Goal: Task Accomplishment & Management: Complete application form

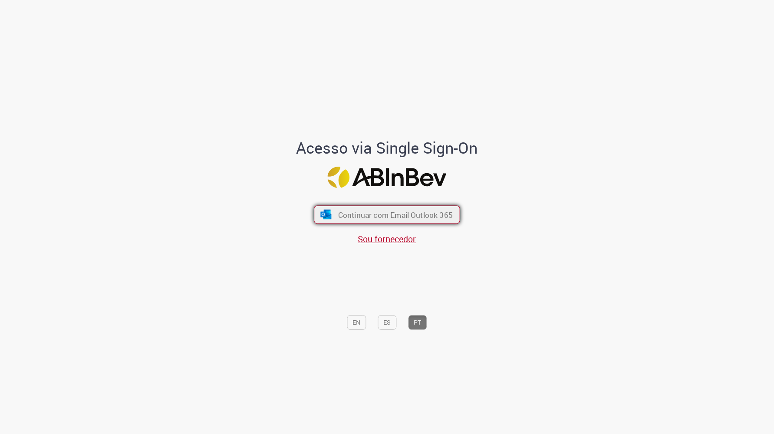
click at [381, 217] on span "Continuar com Email Outlook 365" at bounding box center [395, 215] width 115 height 10
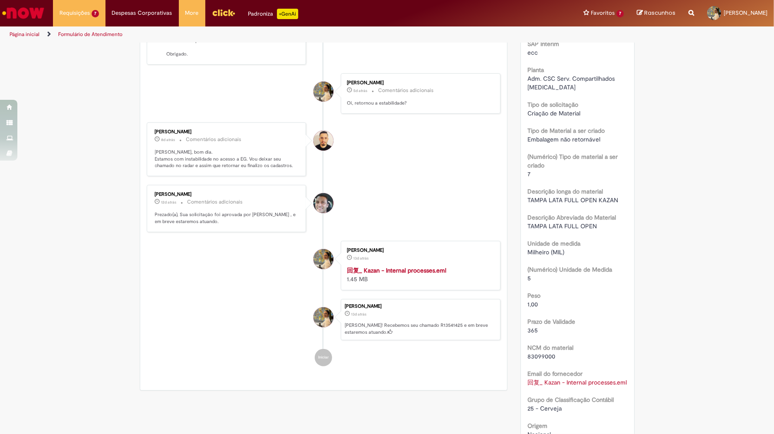
scroll to position [45, 0]
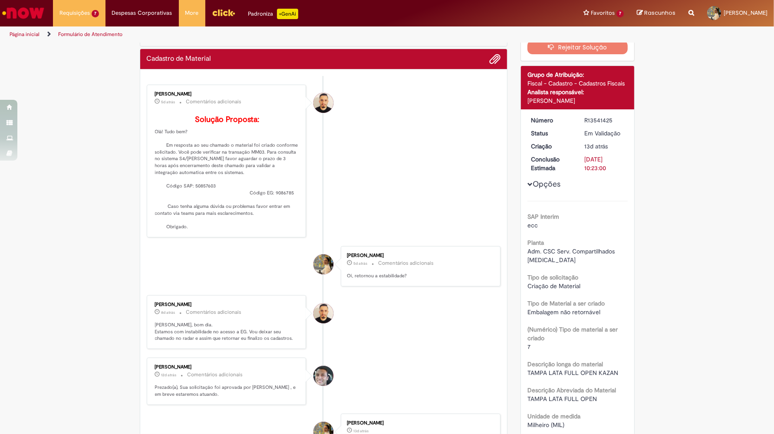
click at [207, 194] on p "Solução Proposta: Olá! Tudo bem? Em resposta ao seu chamado o material foi cria…" at bounding box center [227, 173] width 145 height 115
click at [212, 198] on p "Solução Proposta: Olá! Tudo bem? Em resposta ao seu chamado o material foi cria…" at bounding box center [227, 173] width 145 height 115
copy p "50857603"
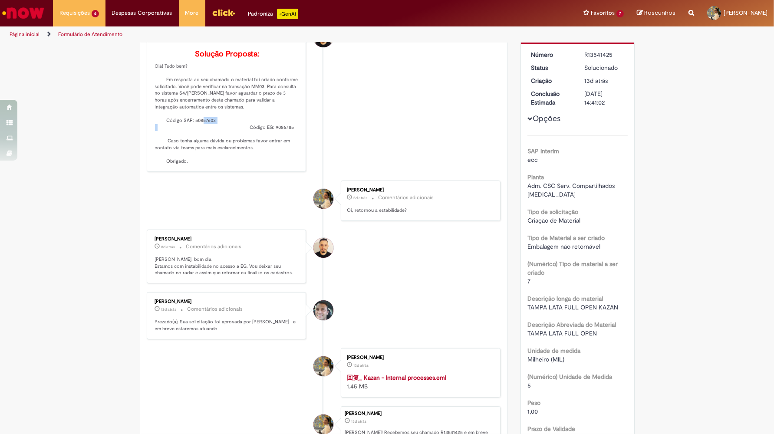
scroll to position [0, 0]
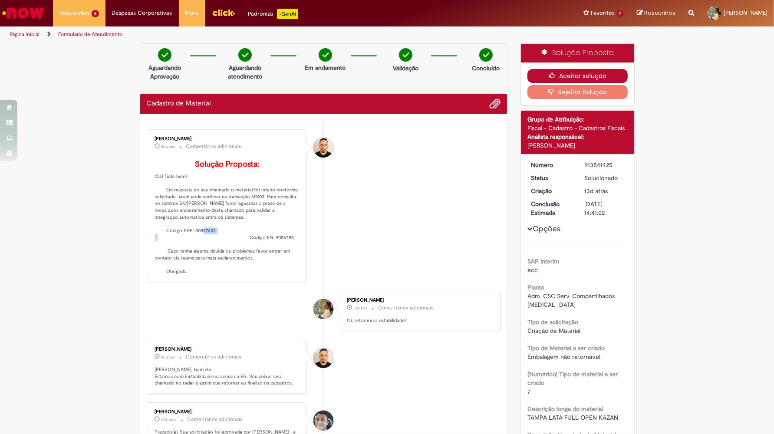
click at [608, 76] on button "Aceitar solução" at bounding box center [578, 76] width 100 height 14
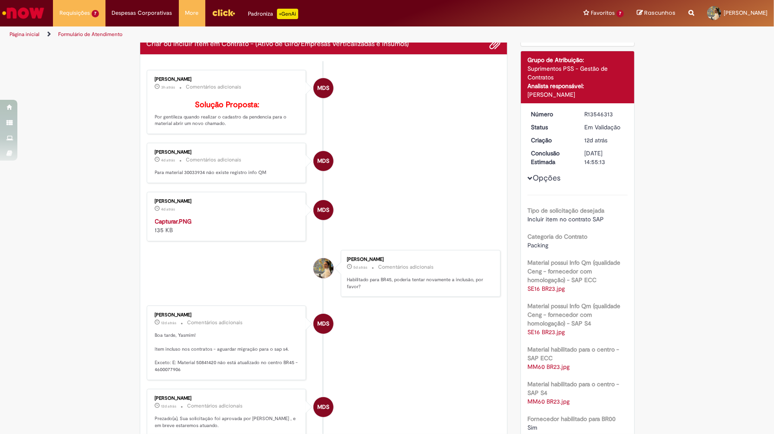
scroll to position [45, 0]
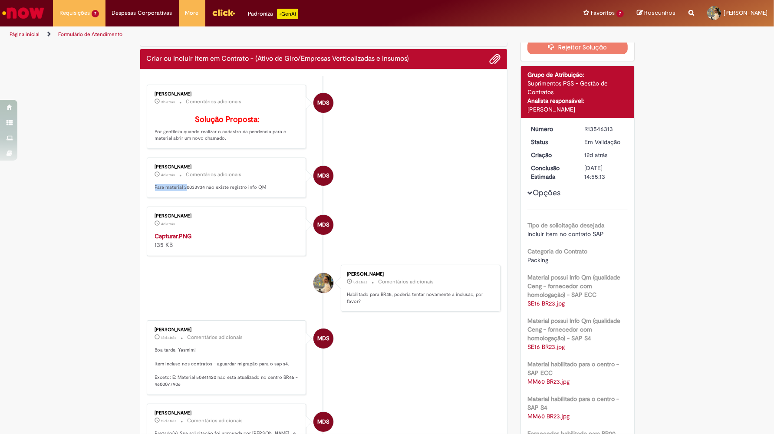
drag, startPoint x: 187, startPoint y: 203, endPoint x: 267, endPoint y: 194, distance: 81.2
click at [267, 191] on div "Para material 30033934 não existe registro info QM" at bounding box center [227, 187] width 145 height 7
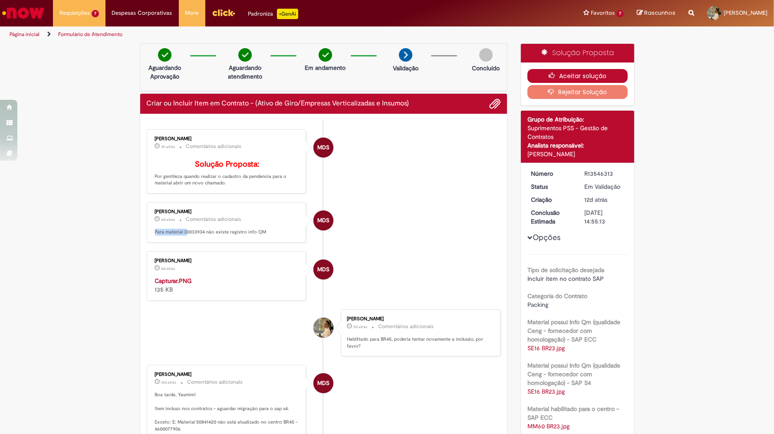
click at [565, 74] on button "Aceitar solução" at bounding box center [578, 76] width 100 height 14
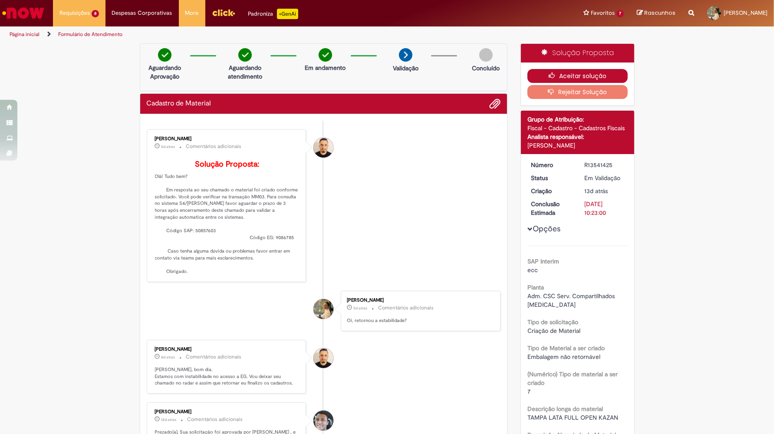
click at [589, 74] on button "Aceitar solução" at bounding box center [578, 76] width 100 height 14
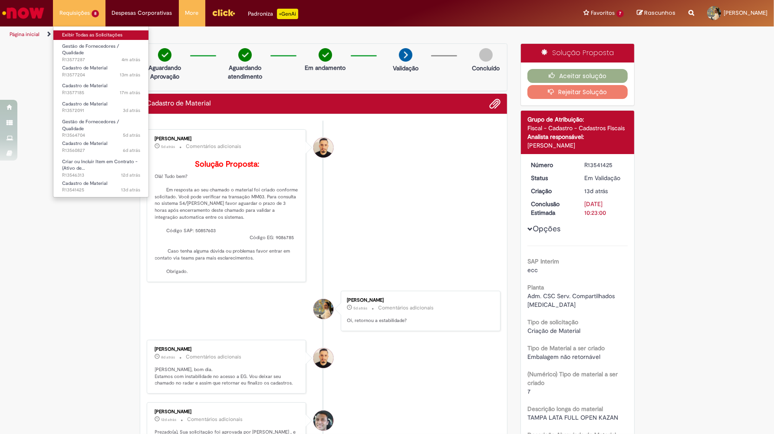
click at [77, 37] on link "Exibir Todas as Solicitações" at bounding box center [101, 35] width 96 height 10
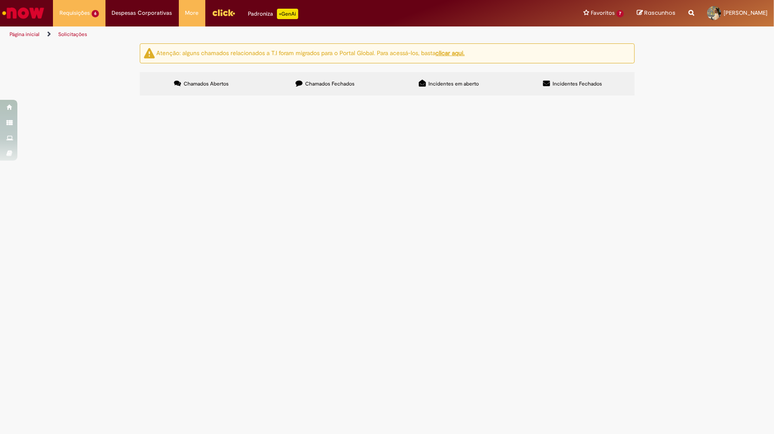
click at [0, 0] on span "Criar codigo para item" at bounding box center [0, 0] width 0 height 0
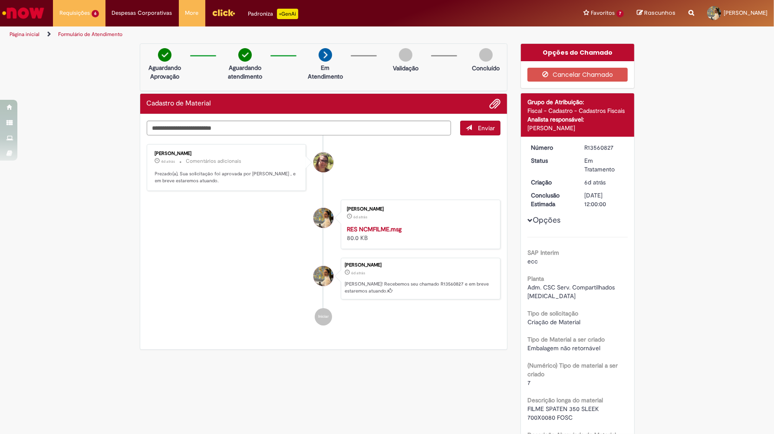
click at [310, 118] on div "Enviar Ana Paula De Sousa Rodrigues 4d atrás 4 dias atrás Comentários adicionai…" at bounding box center [323, 231] width 367 height 235
click at [227, 128] on textarea "Digite sua mensagem aqui..." at bounding box center [299, 128] width 305 height 15
type textarea "**********"
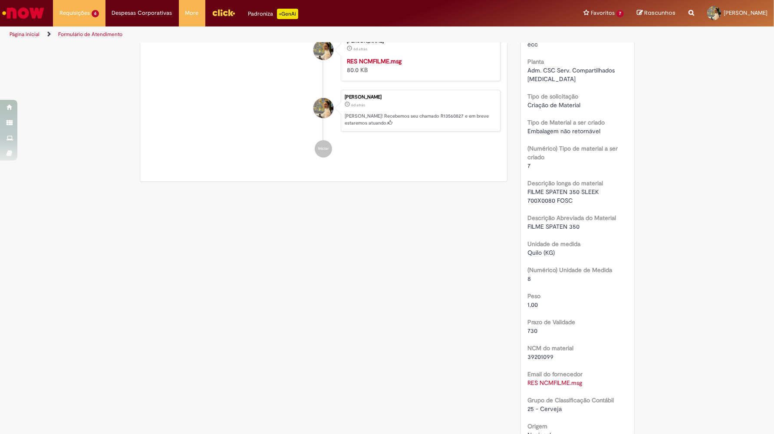
scroll to position [225, 0]
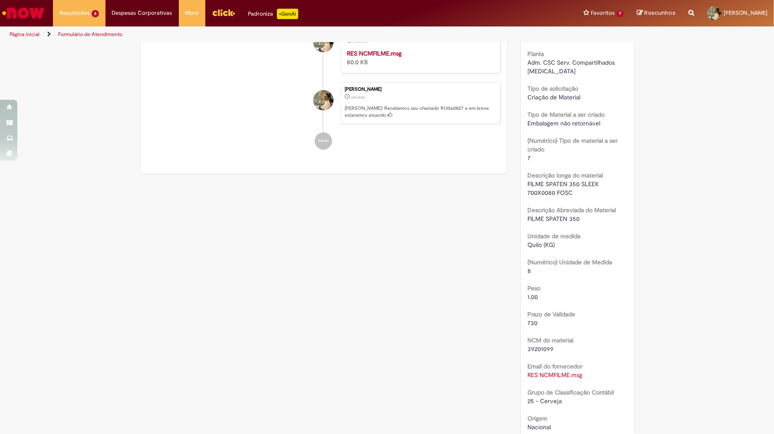
click at [560, 180] on span "FILME SPATEN 350 SLEEK 700X0080 FOSC" at bounding box center [564, 188] width 73 height 17
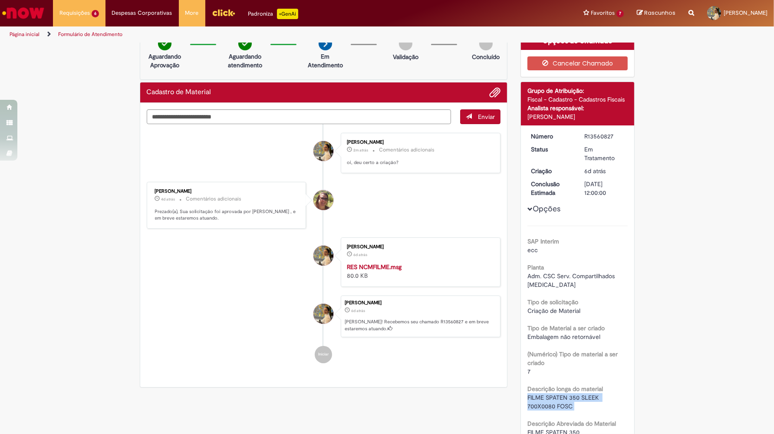
scroll to position [0, 0]
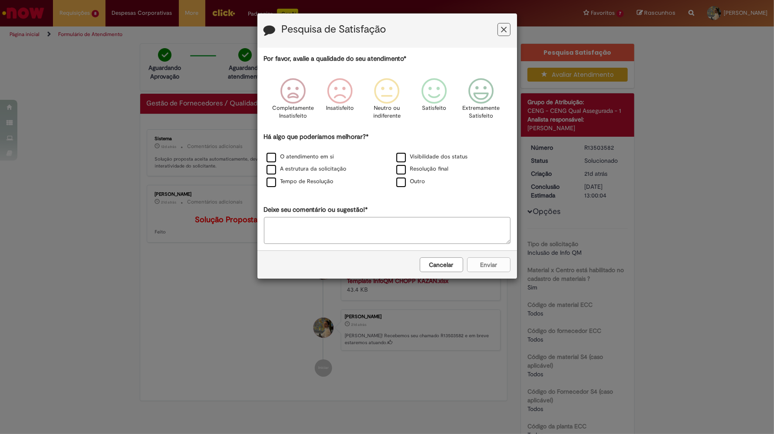
click at [447, 265] on button "Cancelar" at bounding box center [441, 264] width 43 height 15
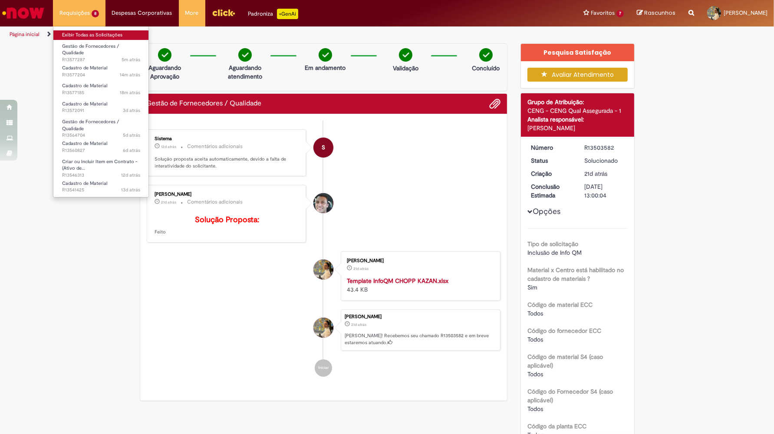
click at [87, 33] on link "Exibir Todas as Solicitações" at bounding box center [101, 35] width 96 height 10
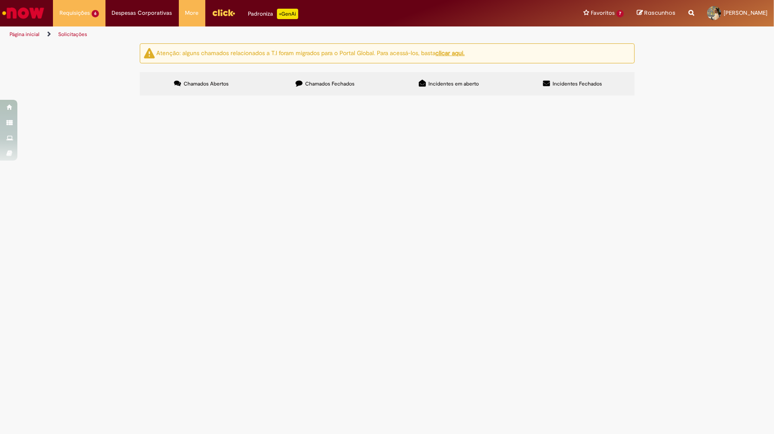
click at [0, 0] on span "Criar código para item" at bounding box center [0, 0] width 0 height 0
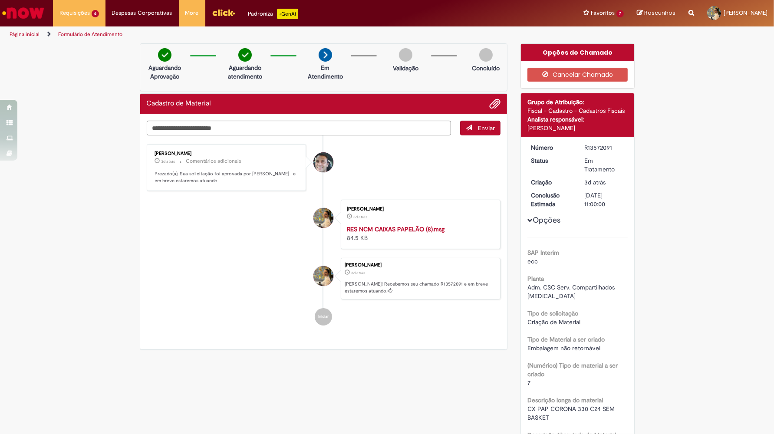
click at [216, 185] on div "Vaner Gaspar Da Silva 3d atrás 3 dias atrás Comentários adicionais Prezado(a), …" at bounding box center [226, 168] width 155 height 42
click at [211, 183] on p "Prezado(a), Sua solicitação foi aprovada por [PERSON_NAME] , e em breve estarem…" at bounding box center [227, 177] width 145 height 13
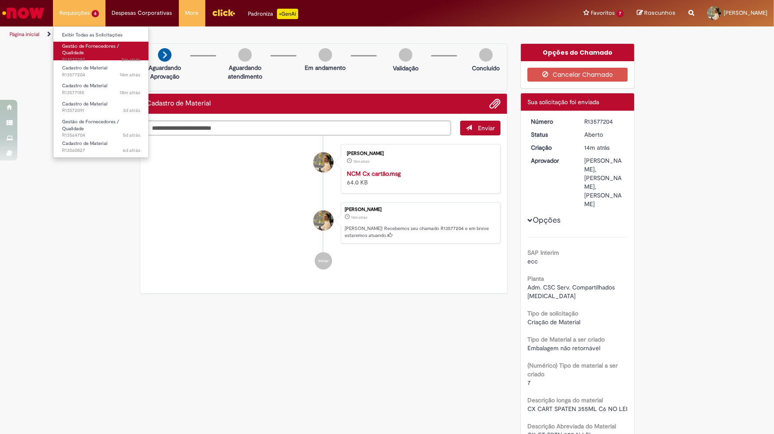
click at [75, 53] on span "Gestão de Fornecedores / Qualidade" at bounding box center [90, 49] width 57 height 13
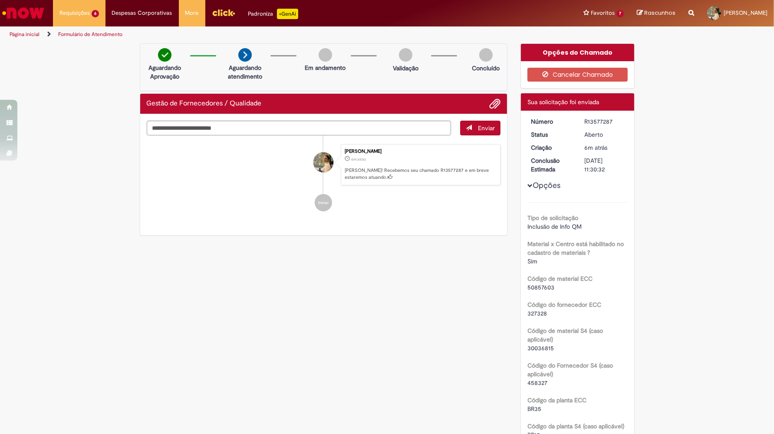
scroll to position [45, 0]
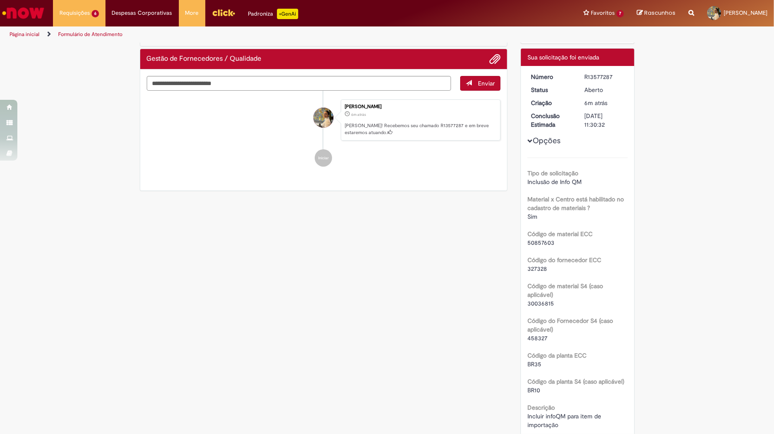
click at [539, 360] on span "BR35" at bounding box center [535, 364] width 14 height 8
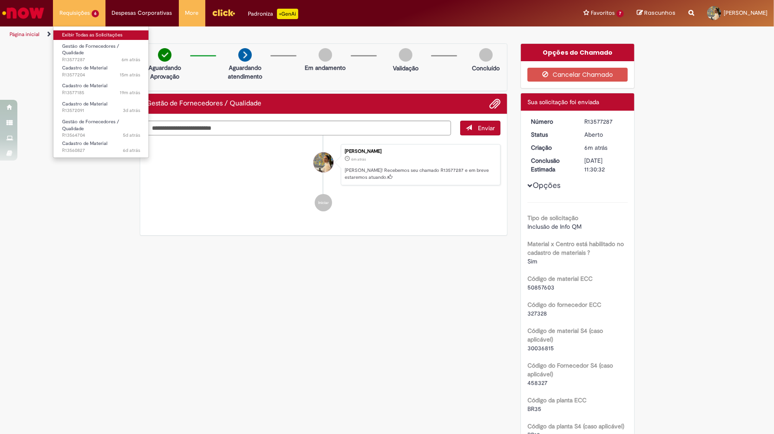
click at [98, 36] on link "Exibir Todas as Solicitações" at bounding box center [101, 35] width 96 height 10
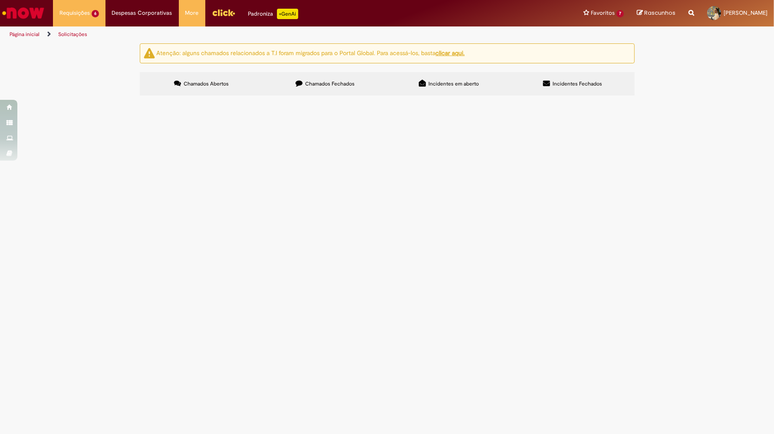
click at [0, 0] on span "Incluir infoQM para item de importação" at bounding box center [0, 0] width 0 height 0
